Goal: Book appointment/travel/reservation

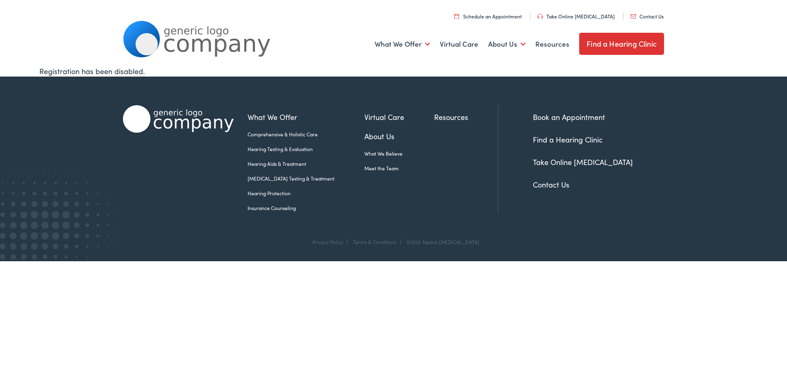
click at [512, 14] on link "Schedule an Appointment" at bounding box center [488, 16] width 68 height 7
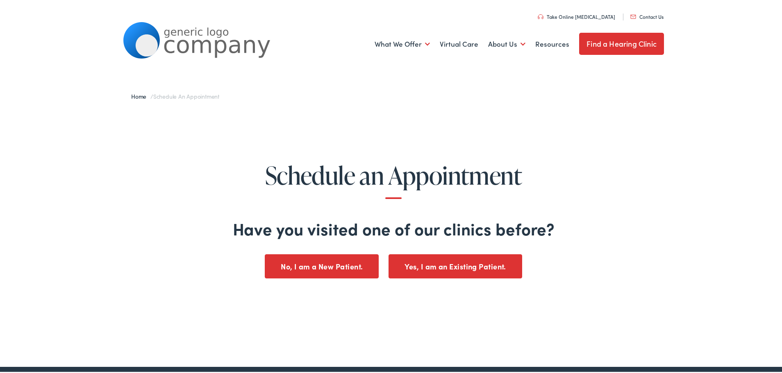
click at [343, 269] on button "No, I am a New Patient." at bounding box center [322, 265] width 114 height 24
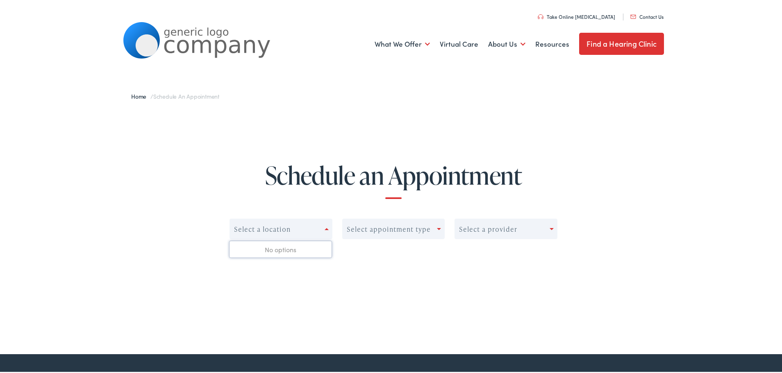
click at [307, 229] on div "Select a location" at bounding box center [277, 227] width 95 height 11
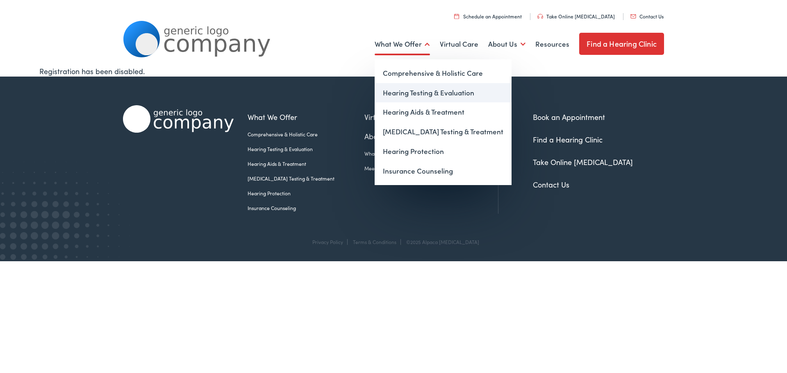
click at [418, 97] on link "Hearing Testing & Evaluation" at bounding box center [443, 93] width 137 height 20
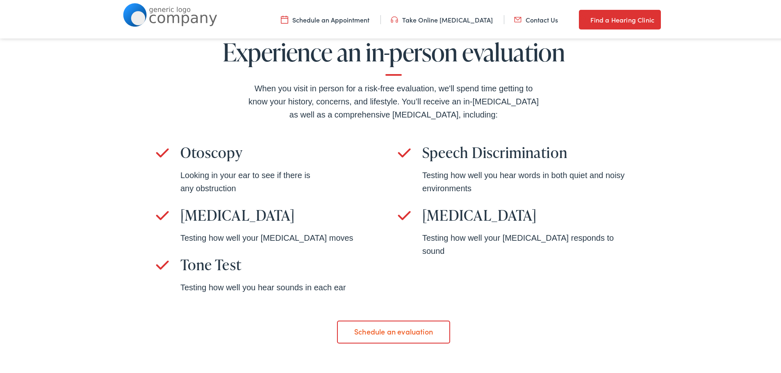
scroll to position [533, 0]
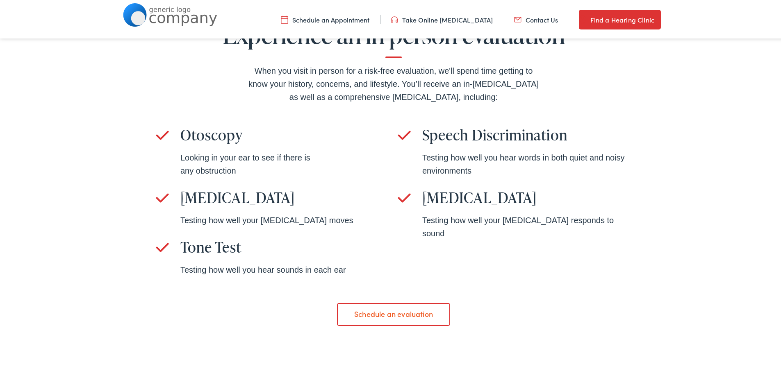
click at [406, 313] on link "Schedule an evaluation" at bounding box center [393, 313] width 113 height 23
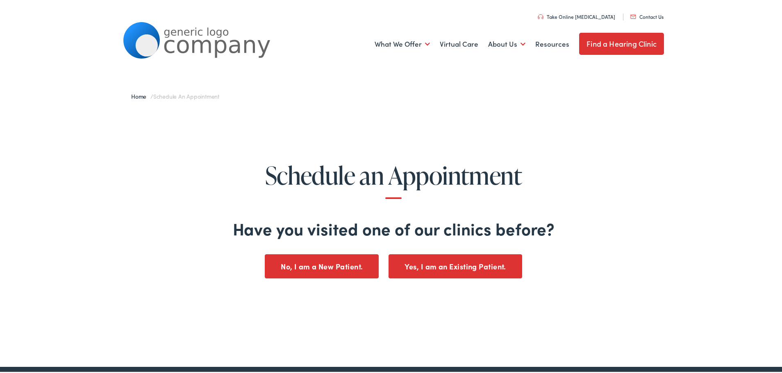
click at [338, 263] on button "No, I am a New Patient." at bounding box center [322, 265] width 114 height 24
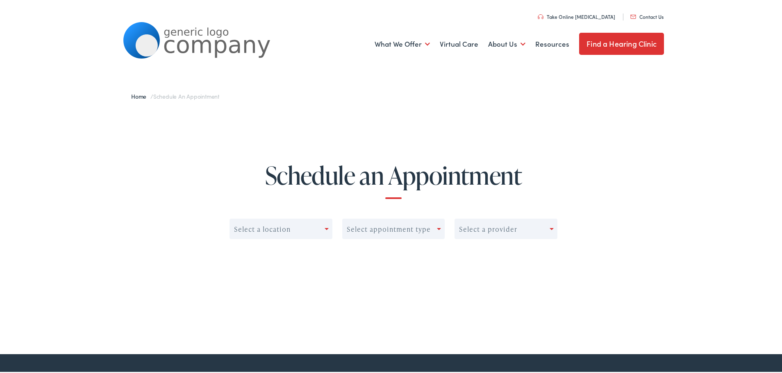
click at [334, 229] on div "Select a location Select appointment type Select a provider" at bounding box center [393, 229] width 328 height 23
click at [319, 229] on div "Select a location" at bounding box center [277, 227] width 95 height 11
click at [290, 250] on div "No options" at bounding box center [280, 248] width 102 height 16
click at [515, 232] on div "Select a provider" at bounding box center [502, 227] width 95 height 11
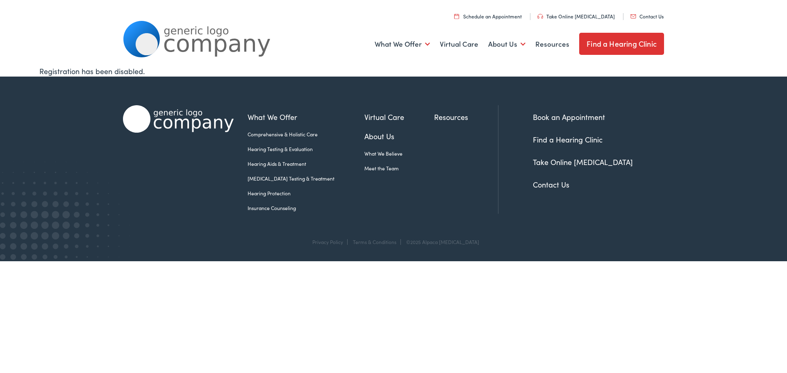
click at [648, 16] on link "Contact Us" at bounding box center [646, 16] width 33 height 7
